Goal: Task Accomplishment & Management: Manage account settings

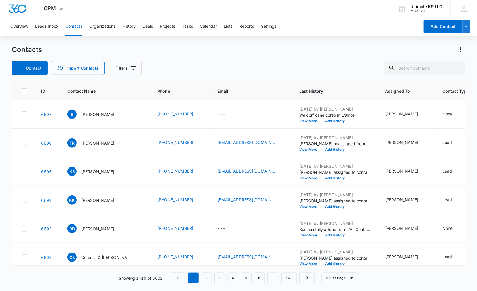
scroll to position [11, 0]
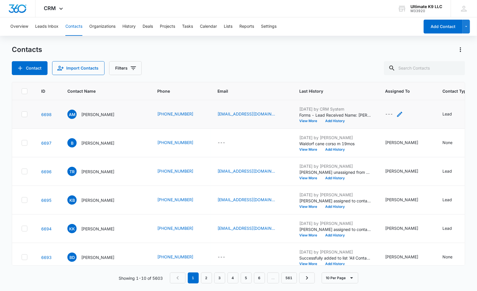
click at [386, 114] on div "---" at bounding box center [389, 114] width 8 height 7
click at [392, 75] on div at bounding box center [383, 76] width 23 height 7
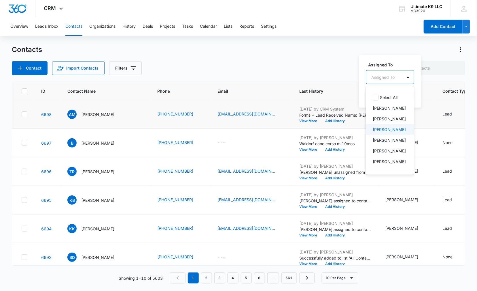
click at [395, 128] on p "[PERSON_NAME]" at bounding box center [389, 129] width 33 height 6
click at [410, 61] on div "Assigned To option [PERSON_NAME], selected. Select All, 1 of 14. 14 results ava…" at bounding box center [399, 80] width 80 height 53
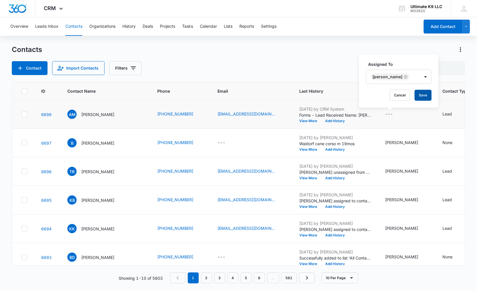
click at [418, 93] on button "Save" at bounding box center [423, 95] width 17 height 11
